Goal: Task Accomplishment & Management: Use online tool/utility

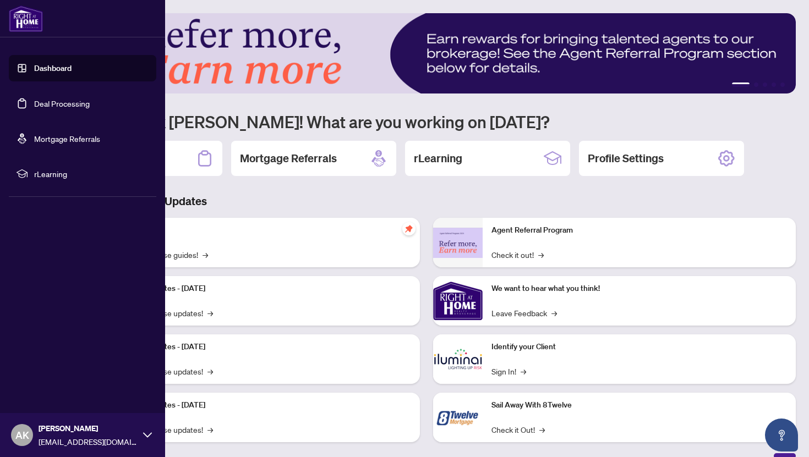
click at [34, 99] on link "Deal Processing" at bounding box center [62, 104] width 56 height 10
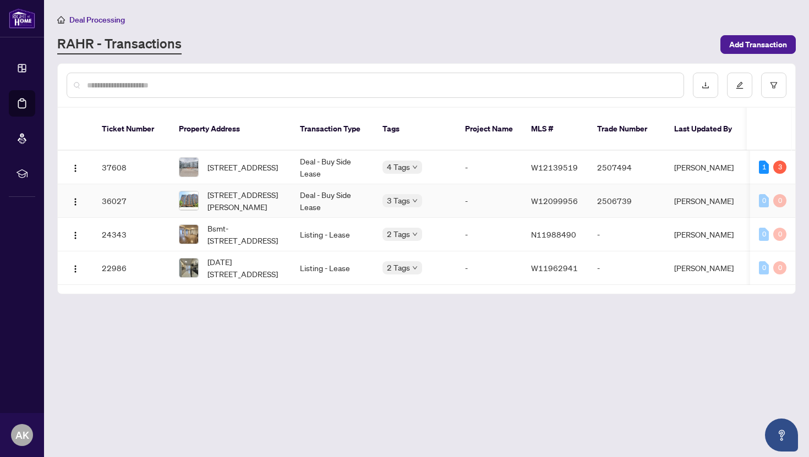
click at [318, 199] on td "Deal - Buy Side Lease" at bounding box center [332, 201] width 83 height 34
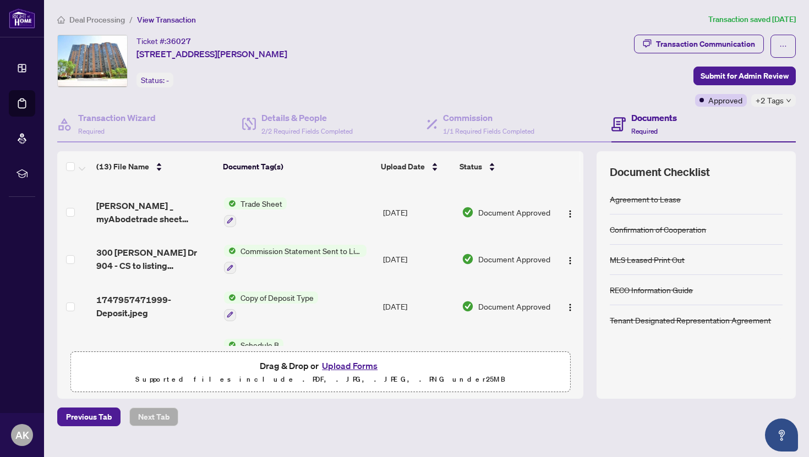
scroll to position [188, 0]
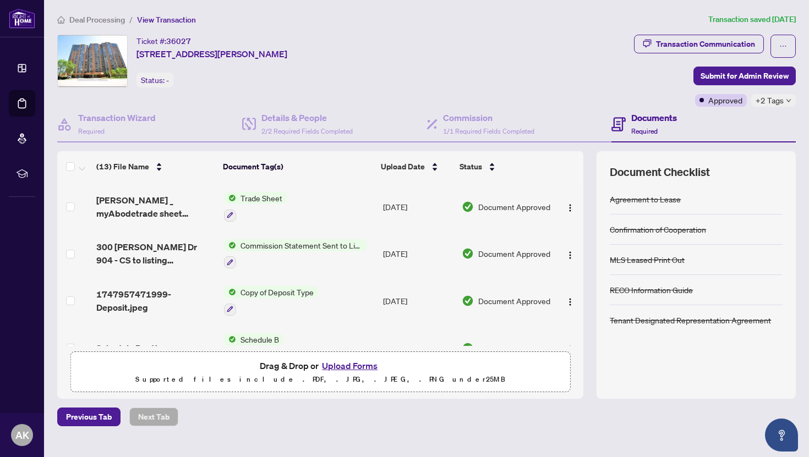
click at [312, 260] on div at bounding box center [295, 262] width 143 height 13
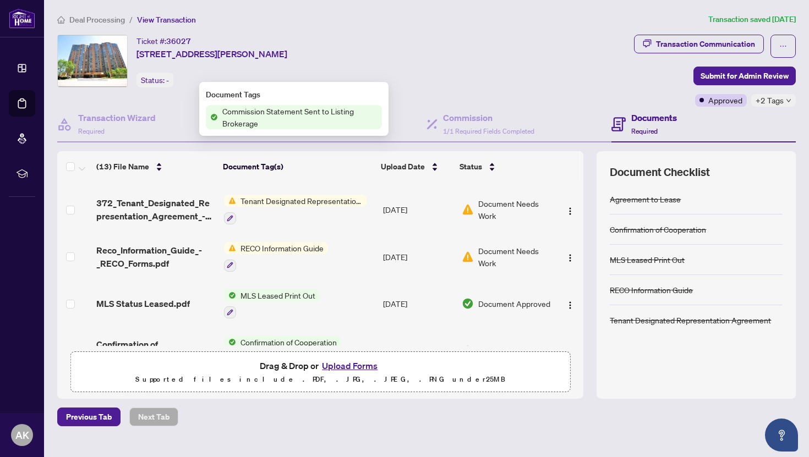
scroll to position [367, 0]
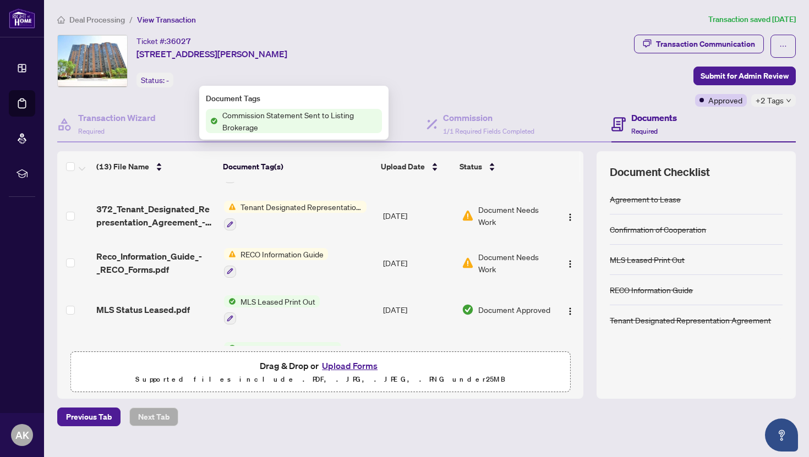
click at [371, 215] on td "Tenant Designated Representation Agreement" at bounding box center [299, 215] width 159 height 47
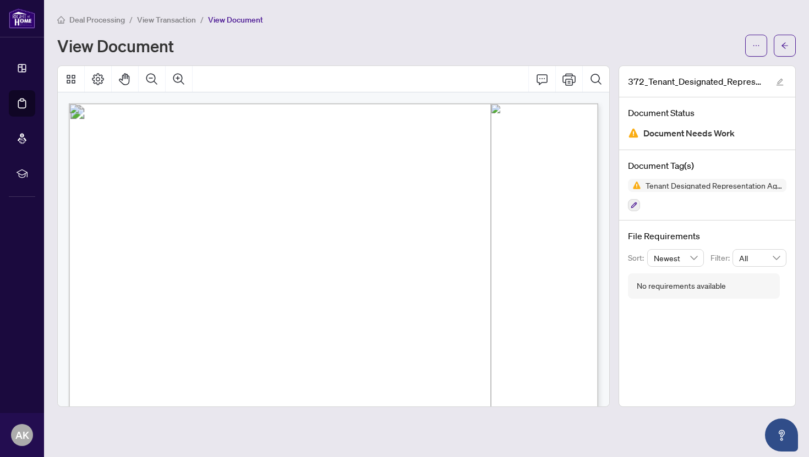
drag, startPoint x: 280, startPoint y: 139, endPoint x: 313, endPoint y: 153, distance: 36.0
click at [313, 103] on p "Form 372 Revised 2025 Page 1 of 4 The trademarks REALTOR®, REALTORS®, MLS®, Mul…" at bounding box center [485, 103] width 832 height 0
